Goal: Navigation & Orientation: Find specific page/section

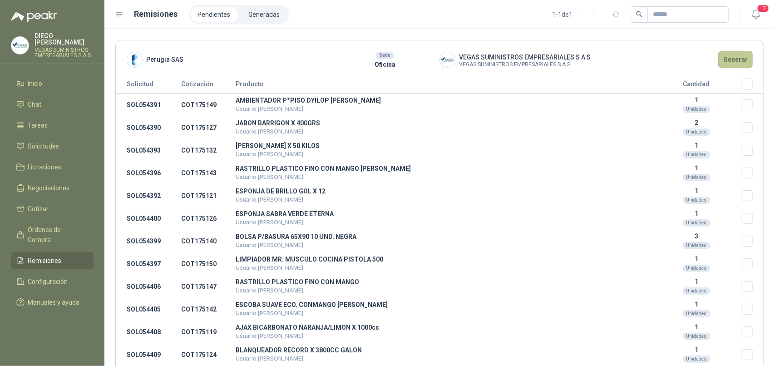
click at [727, 60] on button "Generar" at bounding box center [735, 59] width 34 height 17
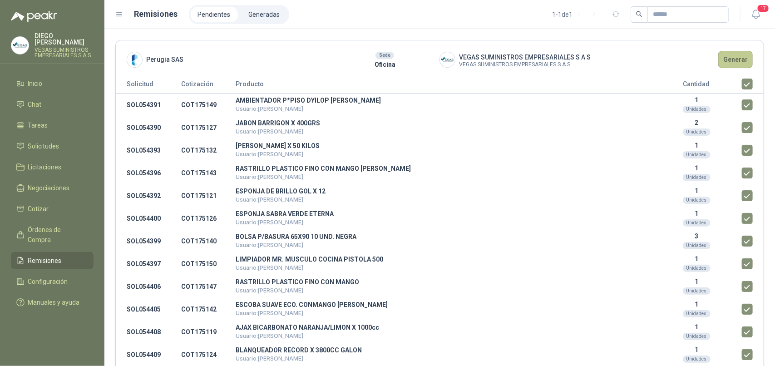
click at [735, 59] on button "Generar" at bounding box center [735, 59] width 34 height 17
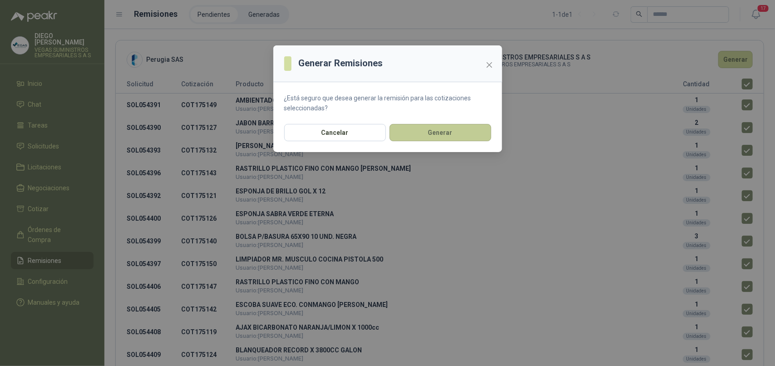
click at [416, 132] on button "Generar" at bounding box center [440, 132] width 102 height 17
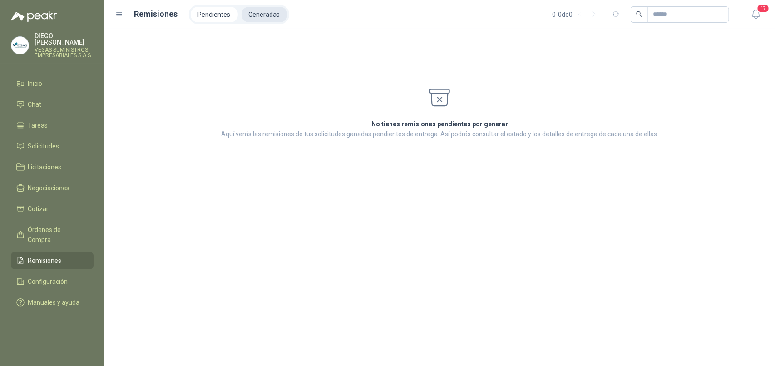
click at [253, 10] on li "Generadas" at bounding box center [264, 14] width 46 height 15
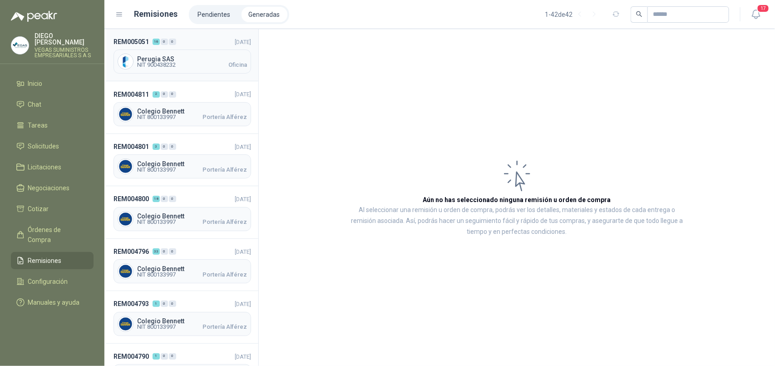
click at [202, 69] on div "Perugia SAS NIT 900438232 Oficina" at bounding box center [182, 61] width 138 height 24
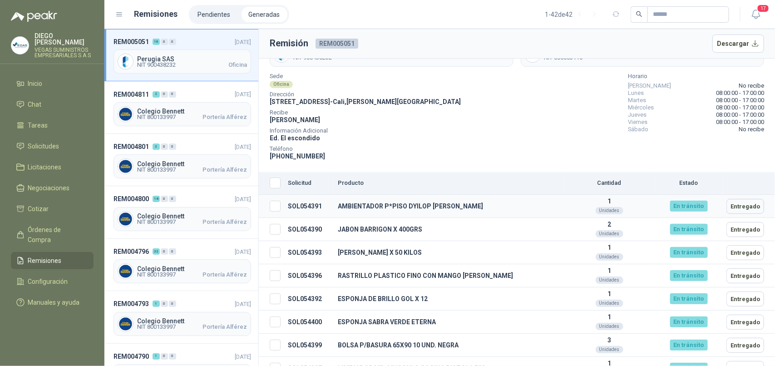
scroll to position [57, 0]
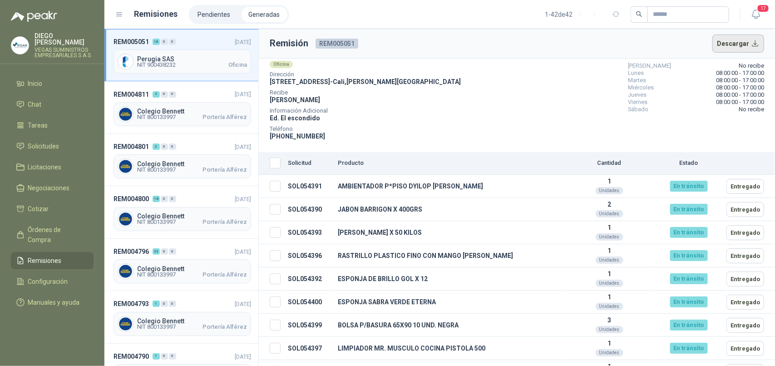
click at [747, 44] on button "Descargar" at bounding box center [738, 43] width 52 height 18
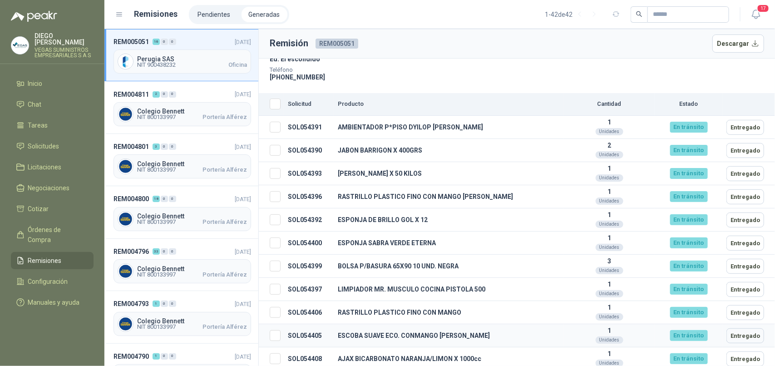
scroll to position [0, 0]
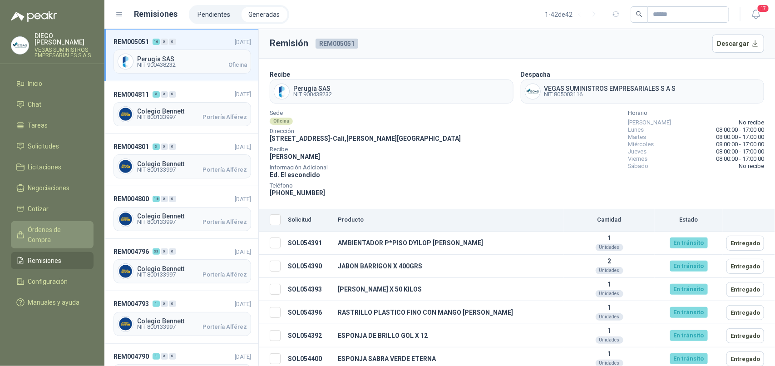
click at [63, 225] on span "Órdenes de Compra" at bounding box center [56, 235] width 57 height 20
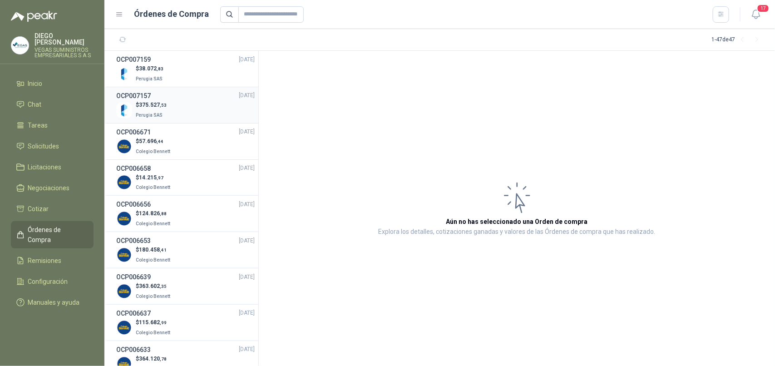
click at [162, 112] on p "Perugia SAS" at bounding box center [151, 114] width 31 height 10
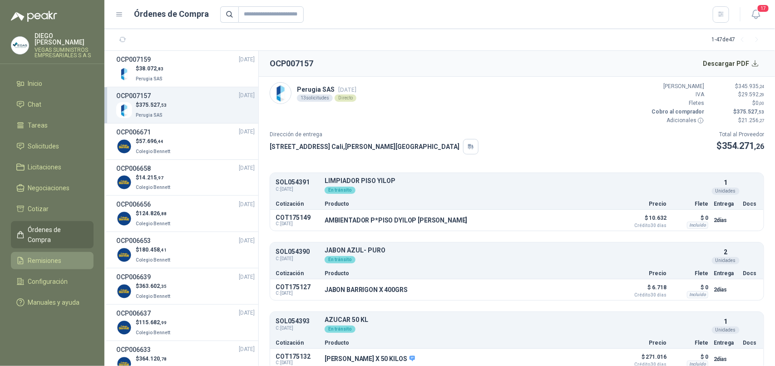
click at [44, 256] on span "Remisiones" at bounding box center [45, 261] width 34 height 10
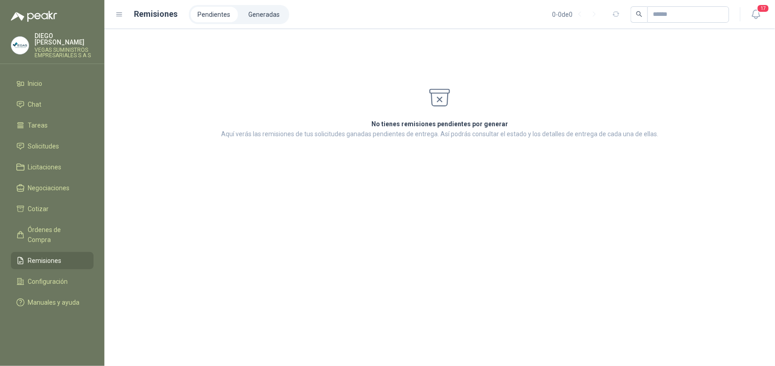
click at [44, 256] on span "Remisiones" at bounding box center [45, 261] width 34 height 10
click at [50, 225] on span "Órdenes de Compra" at bounding box center [56, 235] width 57 height 20
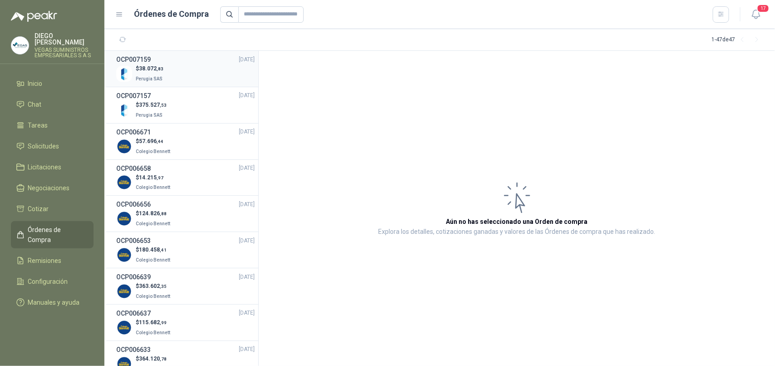
click at [159, 79] on span "Perugia SAS" at bounding box center [149, 78] width 27 height 5
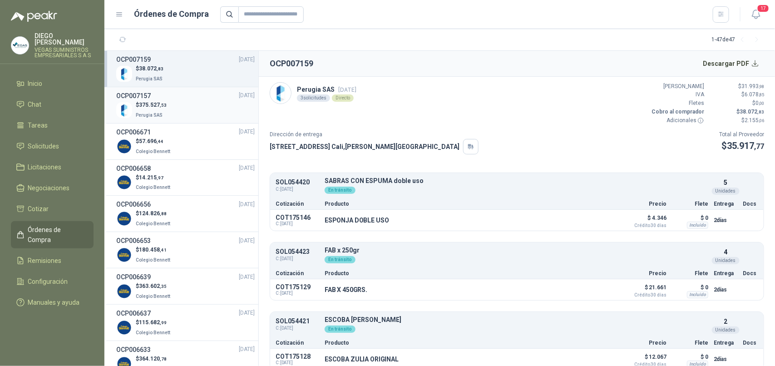
click at [182, 102] on div "$ 375.527 ,53 Perugia SAS" at bounding box center [185, 110] width 138 height 19
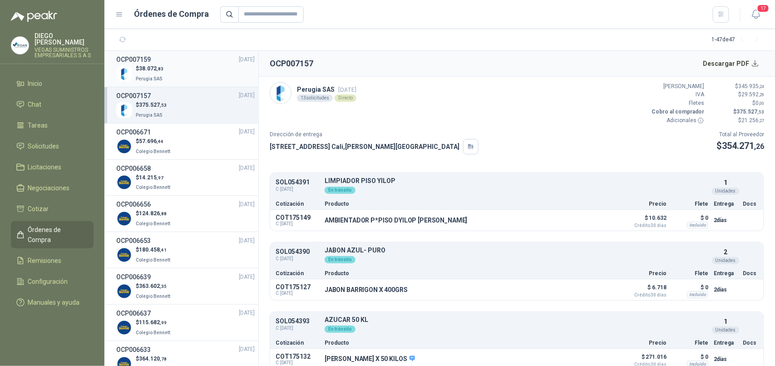
click at [179, 69] on div "$ 38.072 ,83 Perugia SAS" at bounding box center [185, 73] width 138 height 19
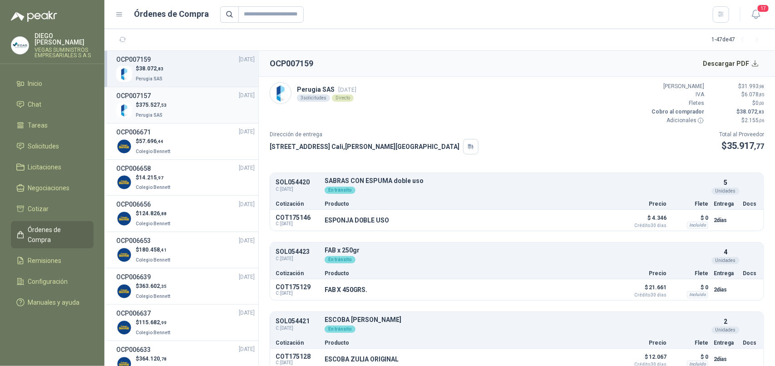
click at [157, 103] on span "375.527 ,53" at bounding box center [153, 105] width 28 height 6
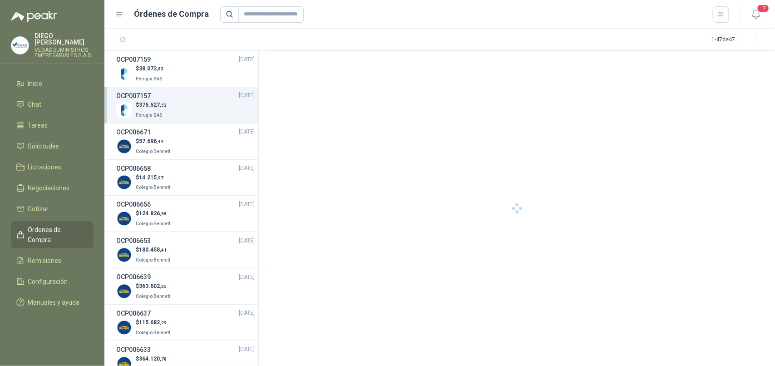
click at [149, 107] on span "375.527 ,53" at bounding box center [153, 105] width 28 height 6
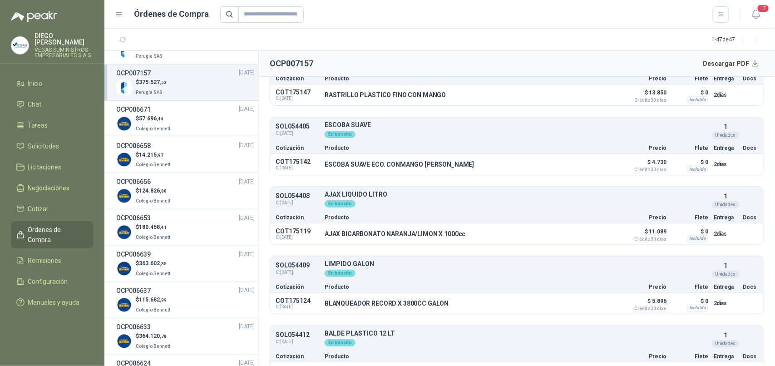
scroll to position [708, 0]
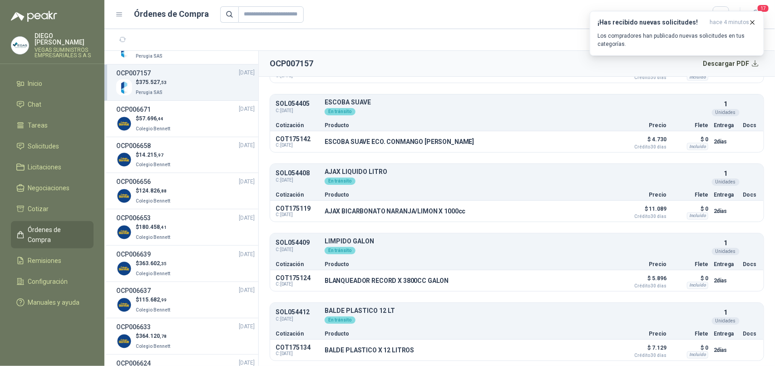
click at [529, 32] on section "1 - 47 de 47" at bounding box center [439, 40] width 670 height 22
click at [753, 24] on icon "button" at bounding box center [752, 23] width 8 height 8
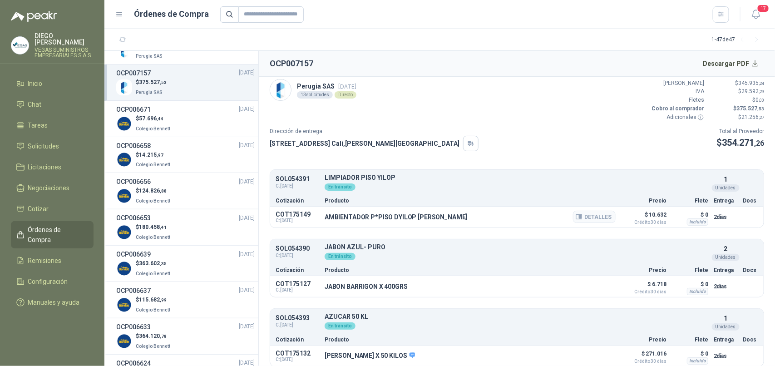
scroll to position [0, 0]
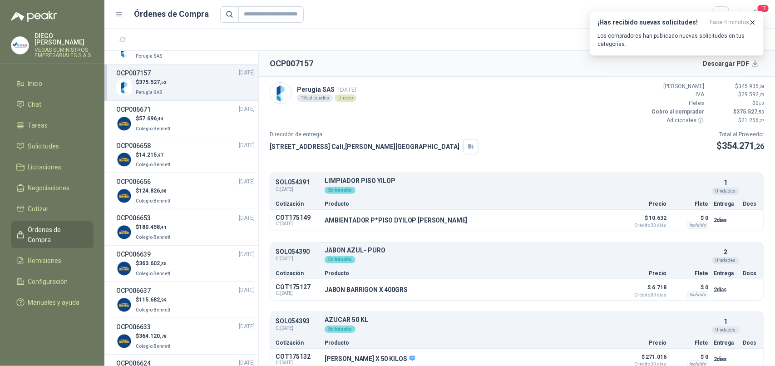
click at [502, 12] on div at bounding box center [474, 14] width 509 height 16
click at [644, 37] on p "Los compradores han publicado nuevas solicitudes en tus categorías." at bounding box center [676, 40] width 159 height 16
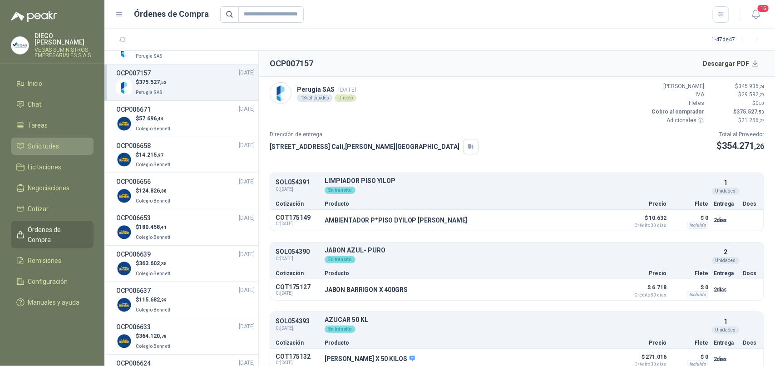
click at [30, 141] on span "Solicitudes" at bounding box center [43, 146] width 31 height 10
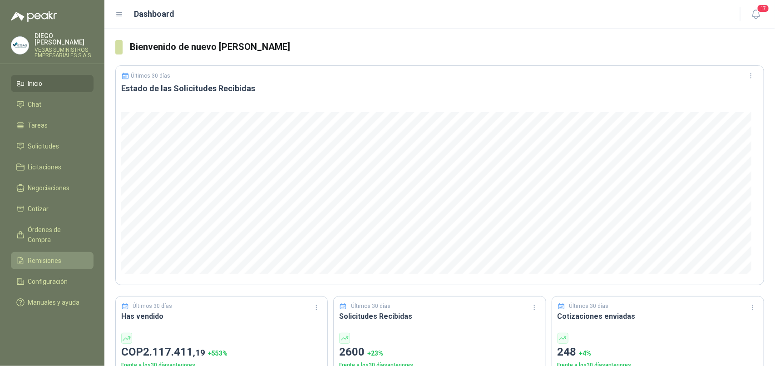
click at [34, 256] on span "Remisiones" at bounding box center [45, 261] width 34 height 10
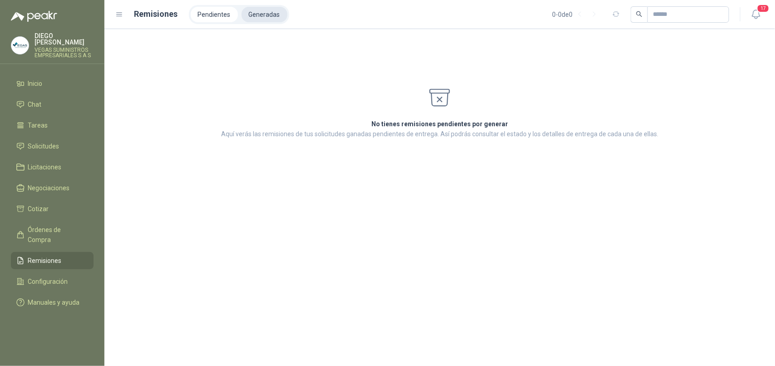
click at [259, 15] on li "Generadas" at bounding box center [264, 14] width 46 height 15
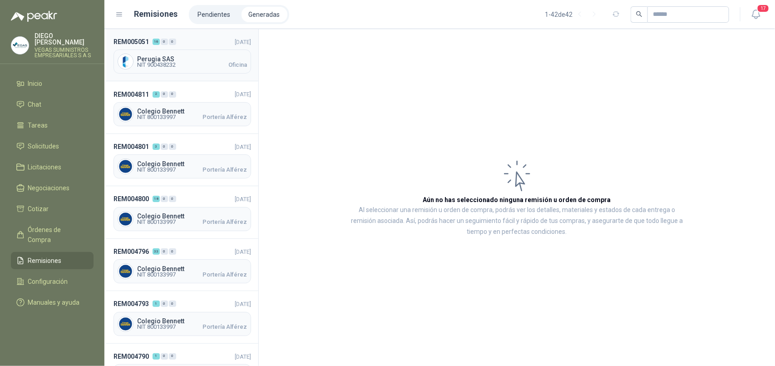
click at [159, 62] on span "NIT 900438232" at bounding box center [156, 64] width 39 height 5
click at [157, 62] on span "NIT 900438232" at bounding box center [156, 64] width 39 height 5
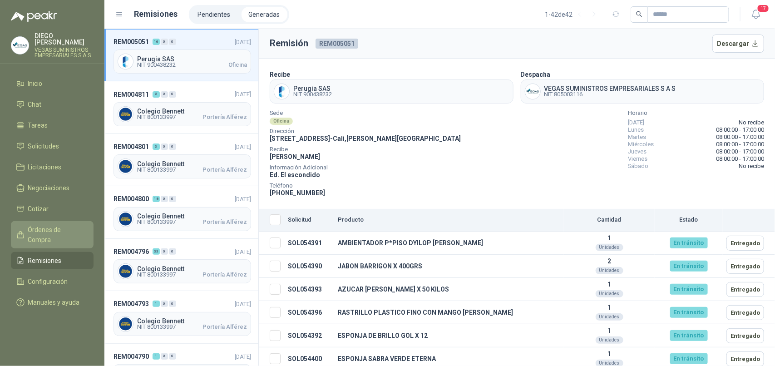
click at [46, 225] on span "Órdenes de Compra" at bounding box center [56, 235] width 57 height 20
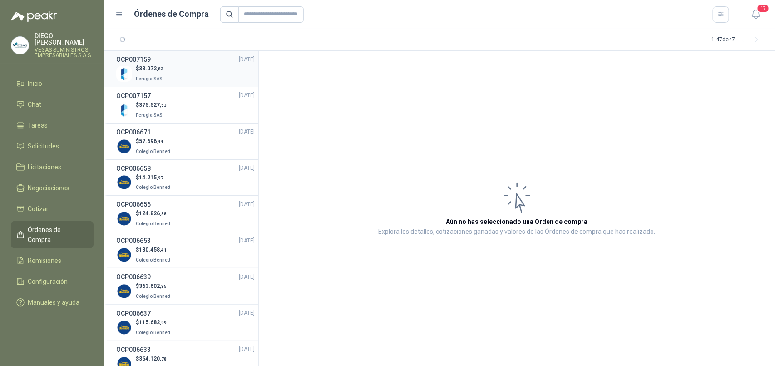
click at [176, 72] on div "$ 38.072 ,83 Perugia SAS" at bounding box center [185, 73] width 138 height 19
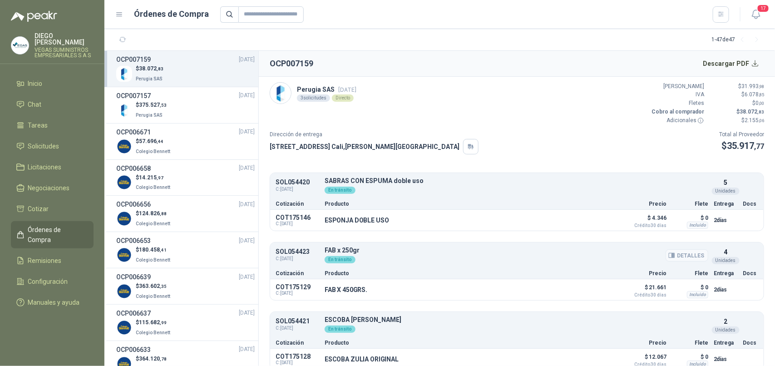
scroll to position [10, 0]
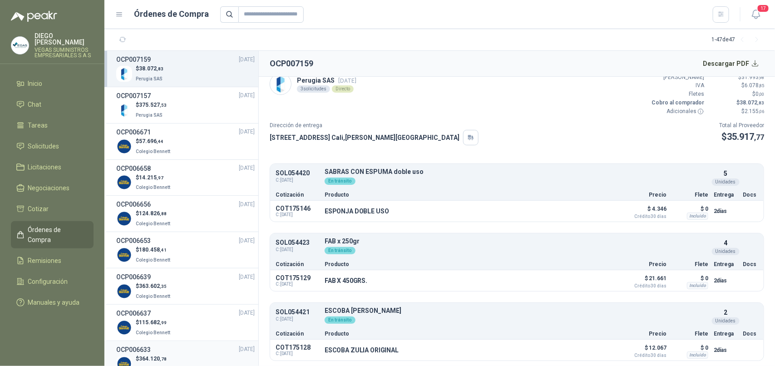
click at [184, 364] on div "$ 364.120 ,78 Colegio Bennett" at bounding box center [185, 363] width 138 height 19
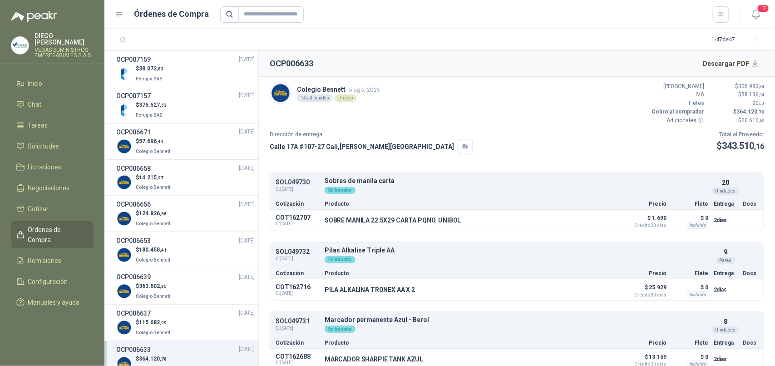
click at [96, 365] on html "DIEGO GAVIRIA VEGAS SUMINISTROS EMPRESARIALES S A S Inicio Chat Tareas Solicitu…" at bounding box center [387, 183] width 775 height 366
